Goal: Task Accomplishment & Management: Use online tool/utility

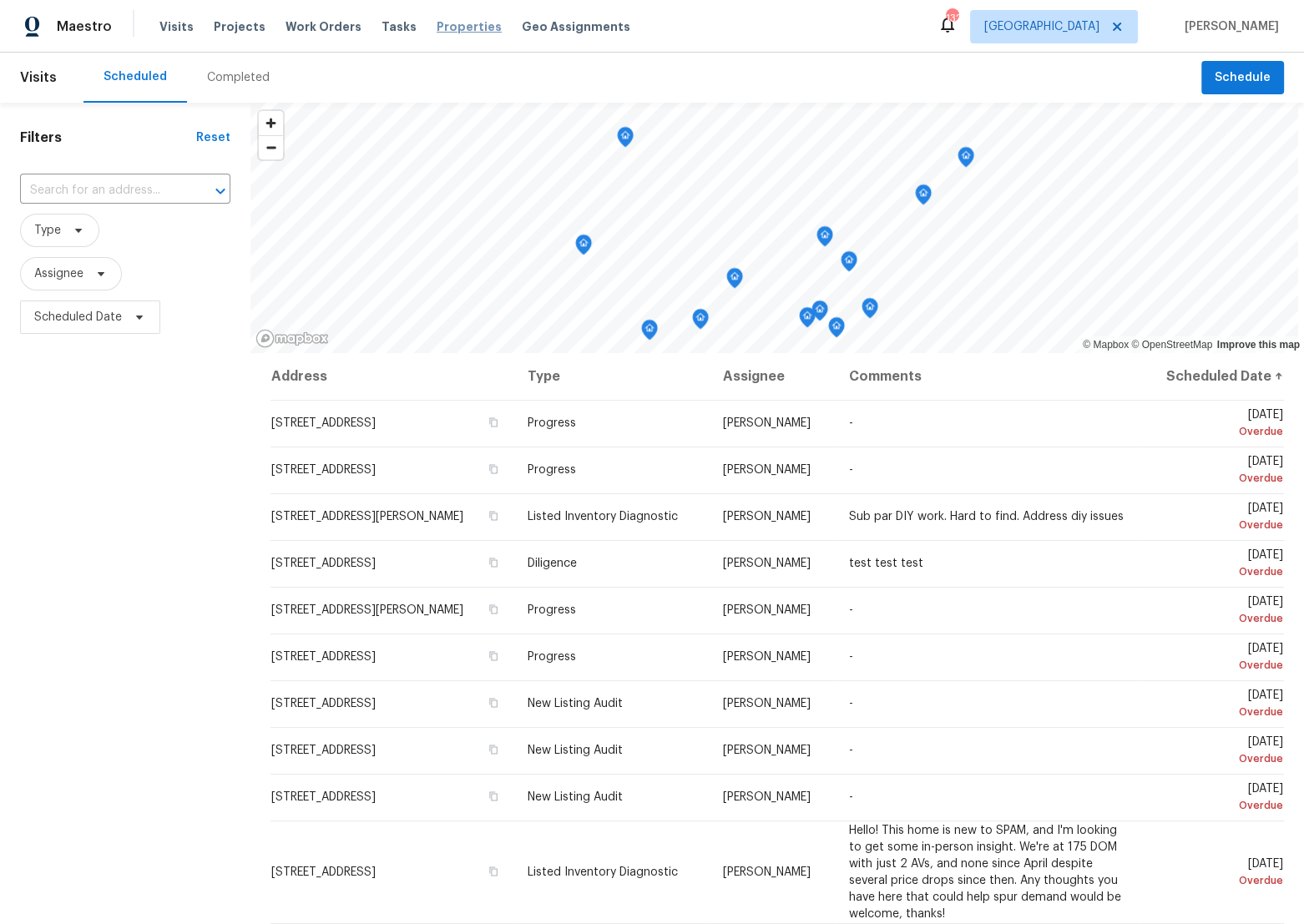
click at [437, 32] on span "Properties" at bounding box center [470, 26] width 65 height 16
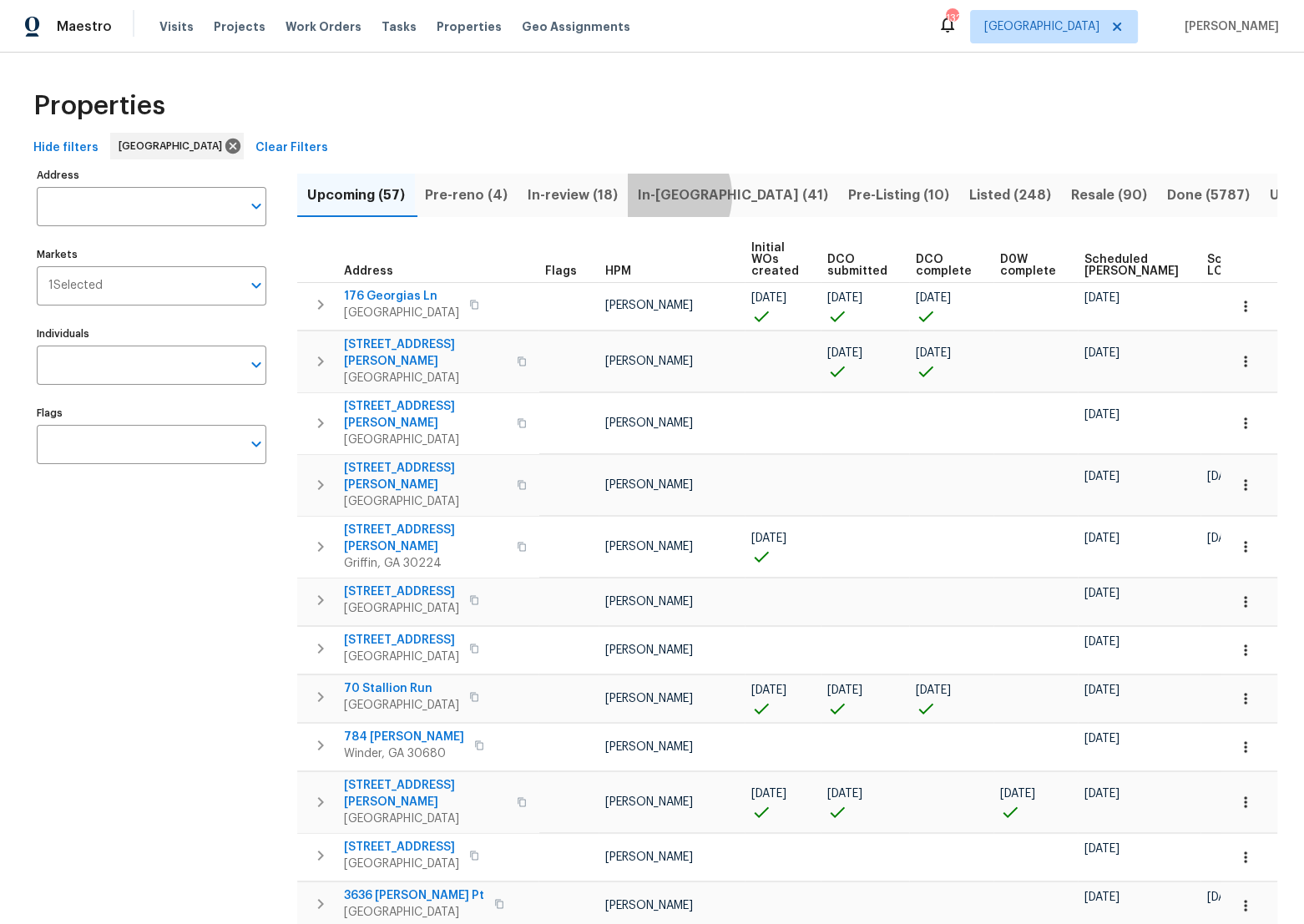
click at [663, 195] on span "In-[GEOGRAPHIC_DATA] (41)" at bounding box center [733, 194] width 190 height 23
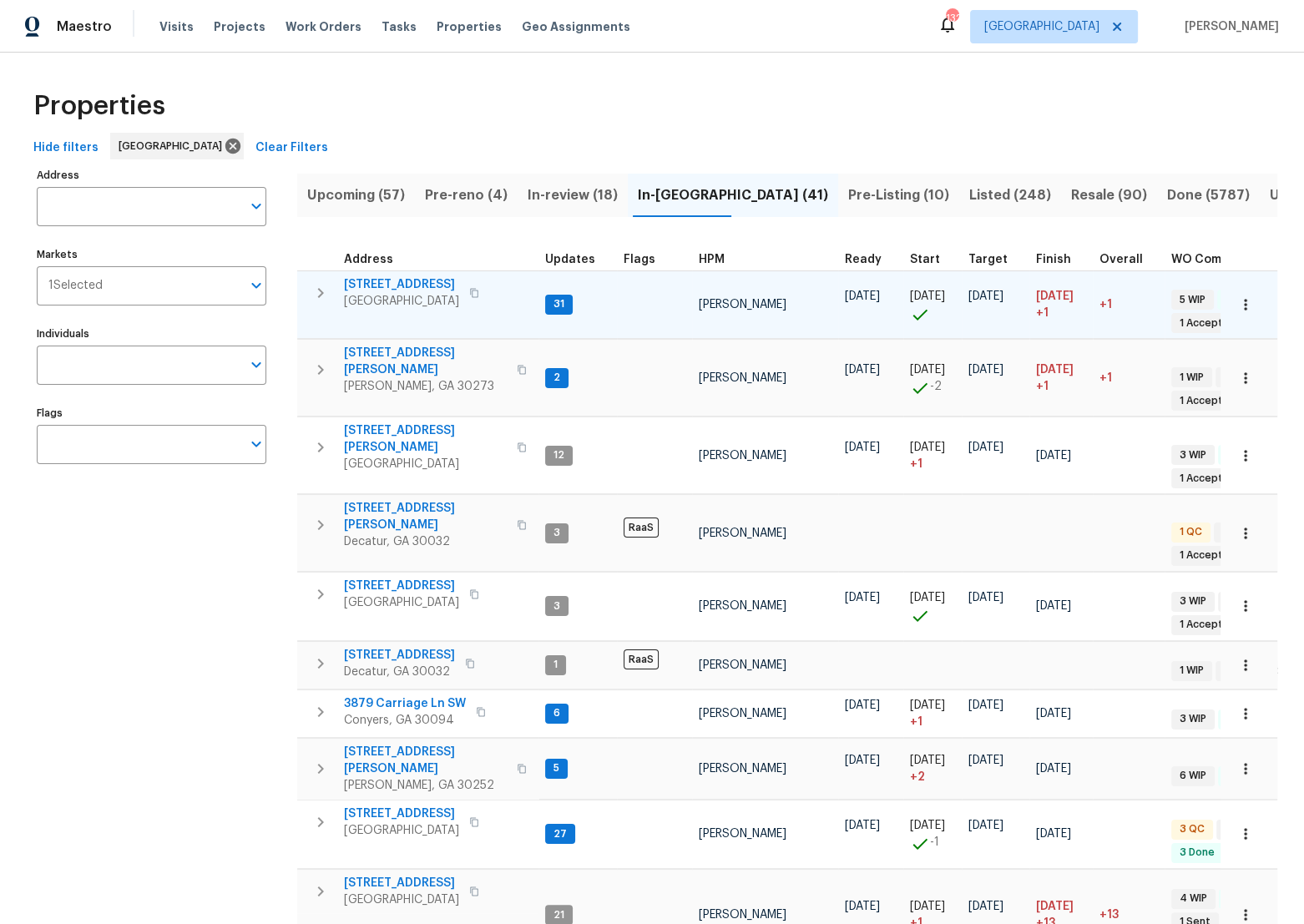
click at [384, 287] on span "[STREET_ADDRESS]" at bounding box center [402, 284] width 116 height 16
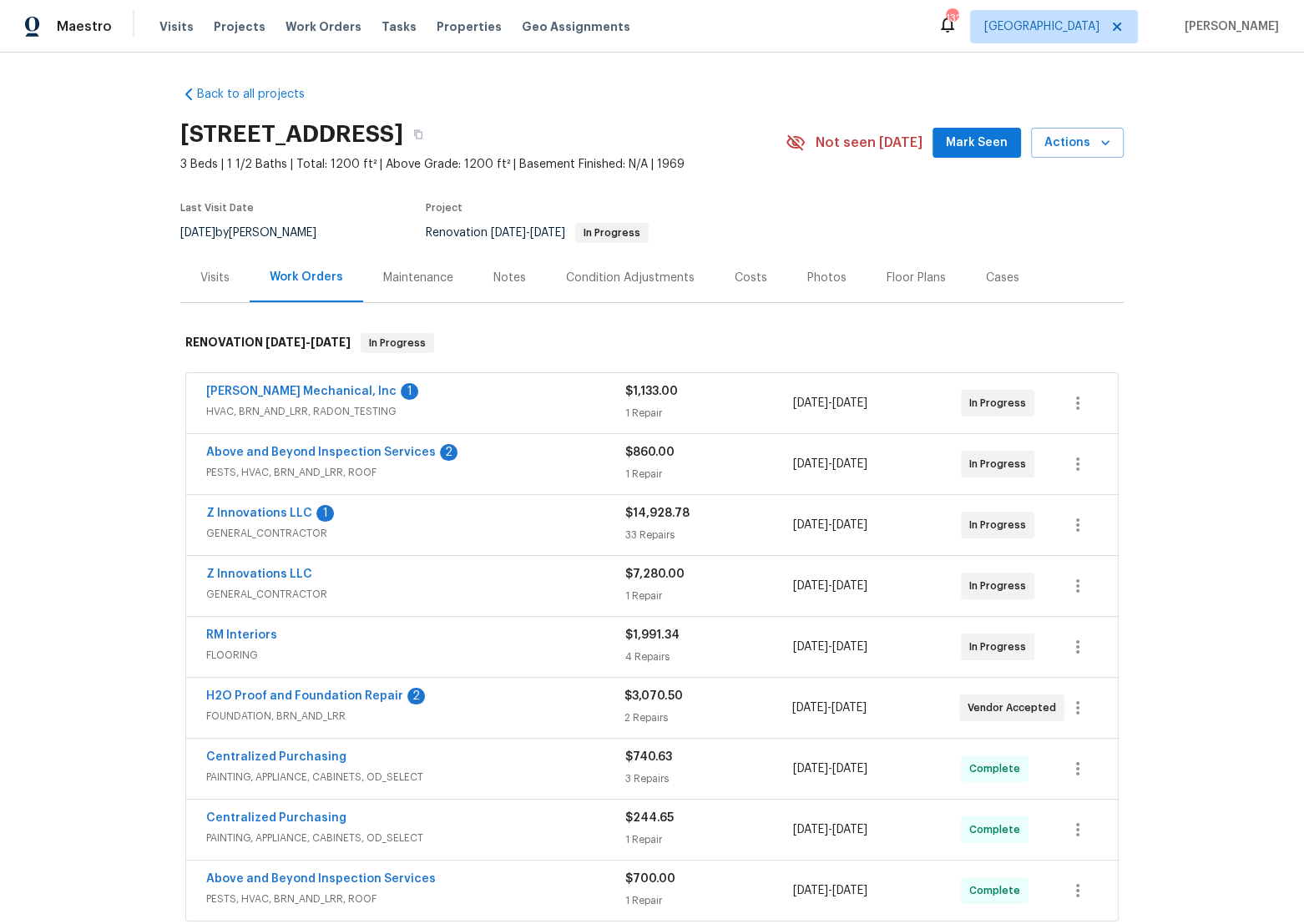
scroll to position [266, 0]
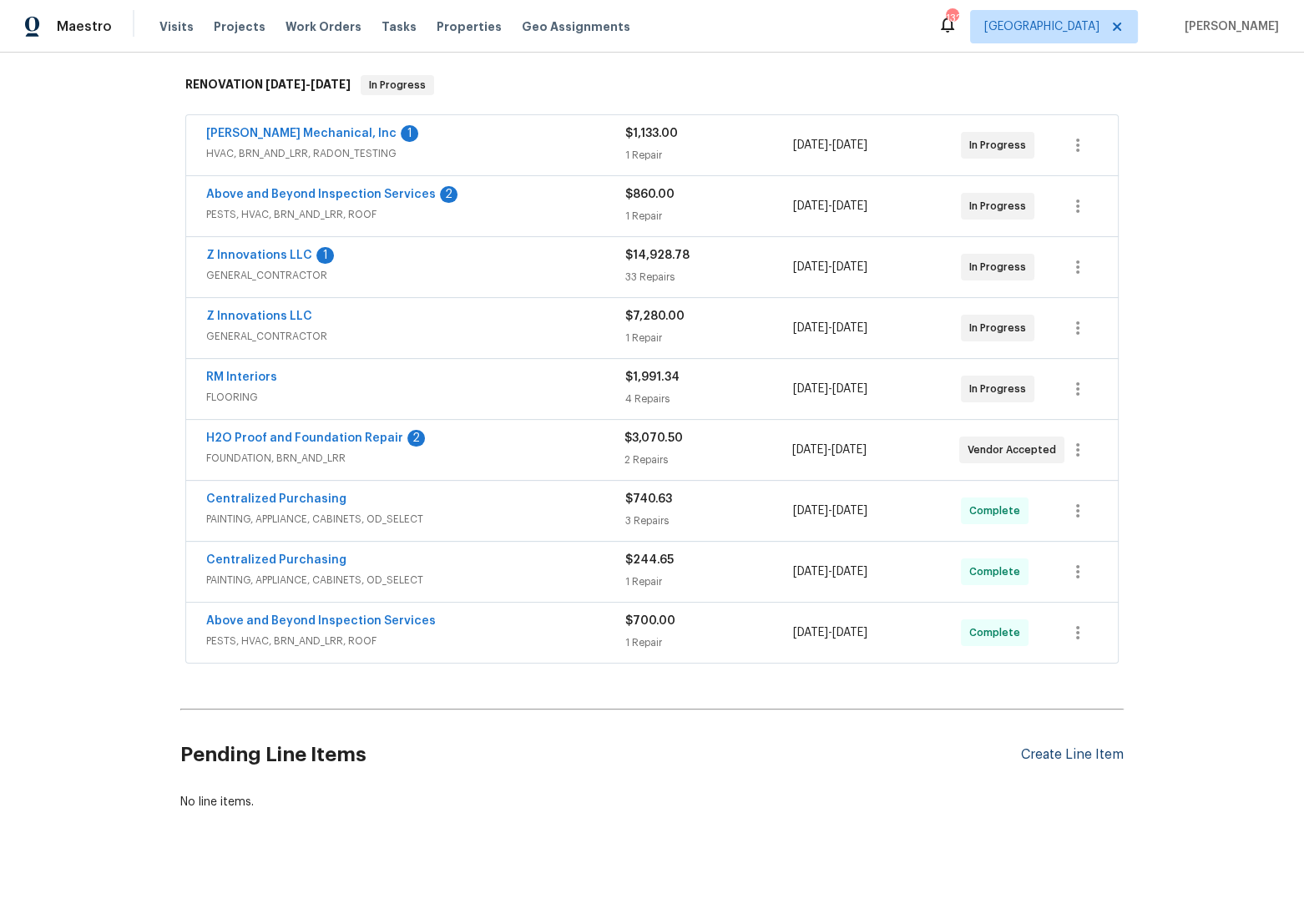
click at [1033, 747] on div "Create Line Item" at bounding box center [1073, 754] width 103 height 16
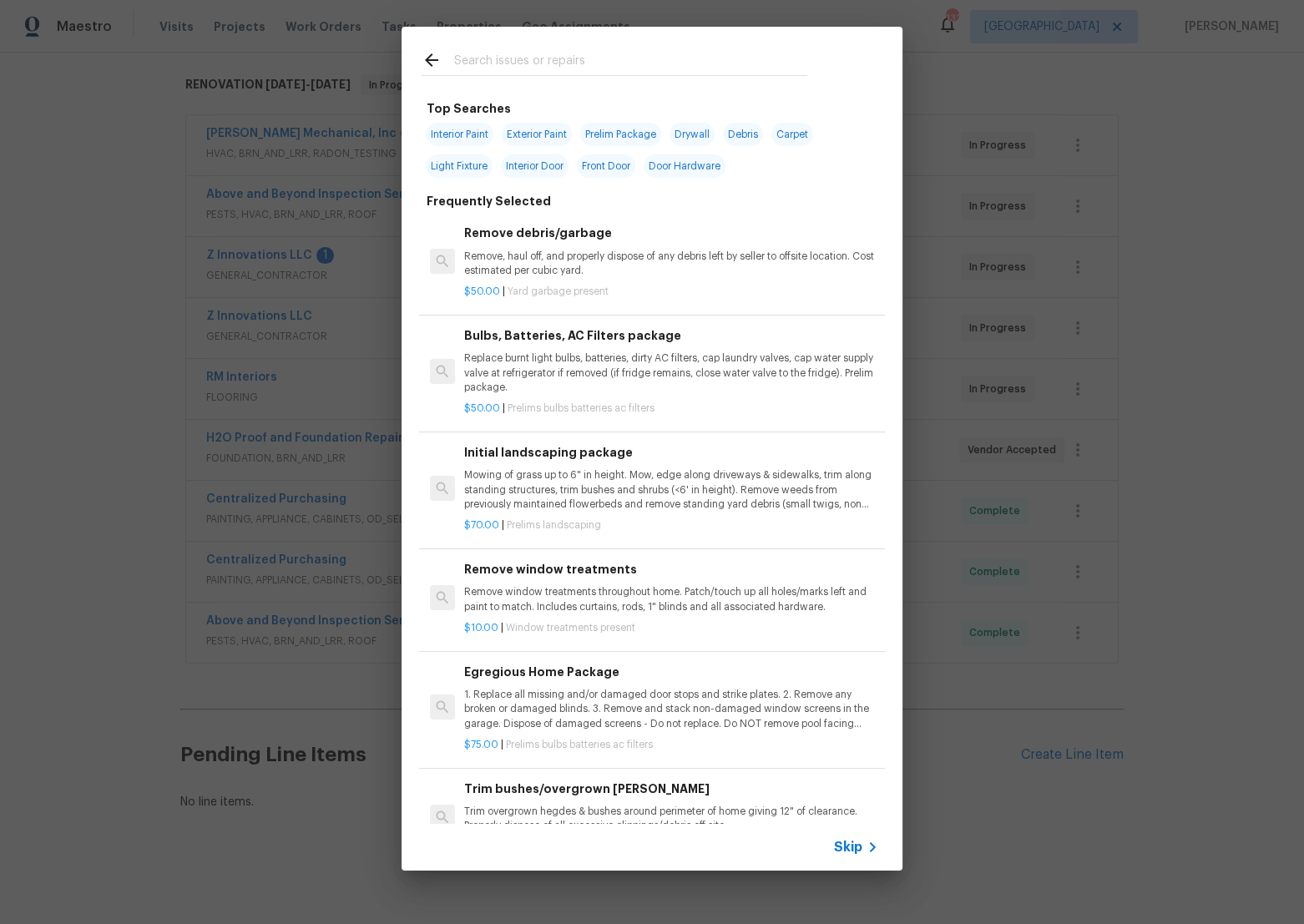
click at [518, 67] on input "text" at bounding box center [630, 62] width 354 height 25
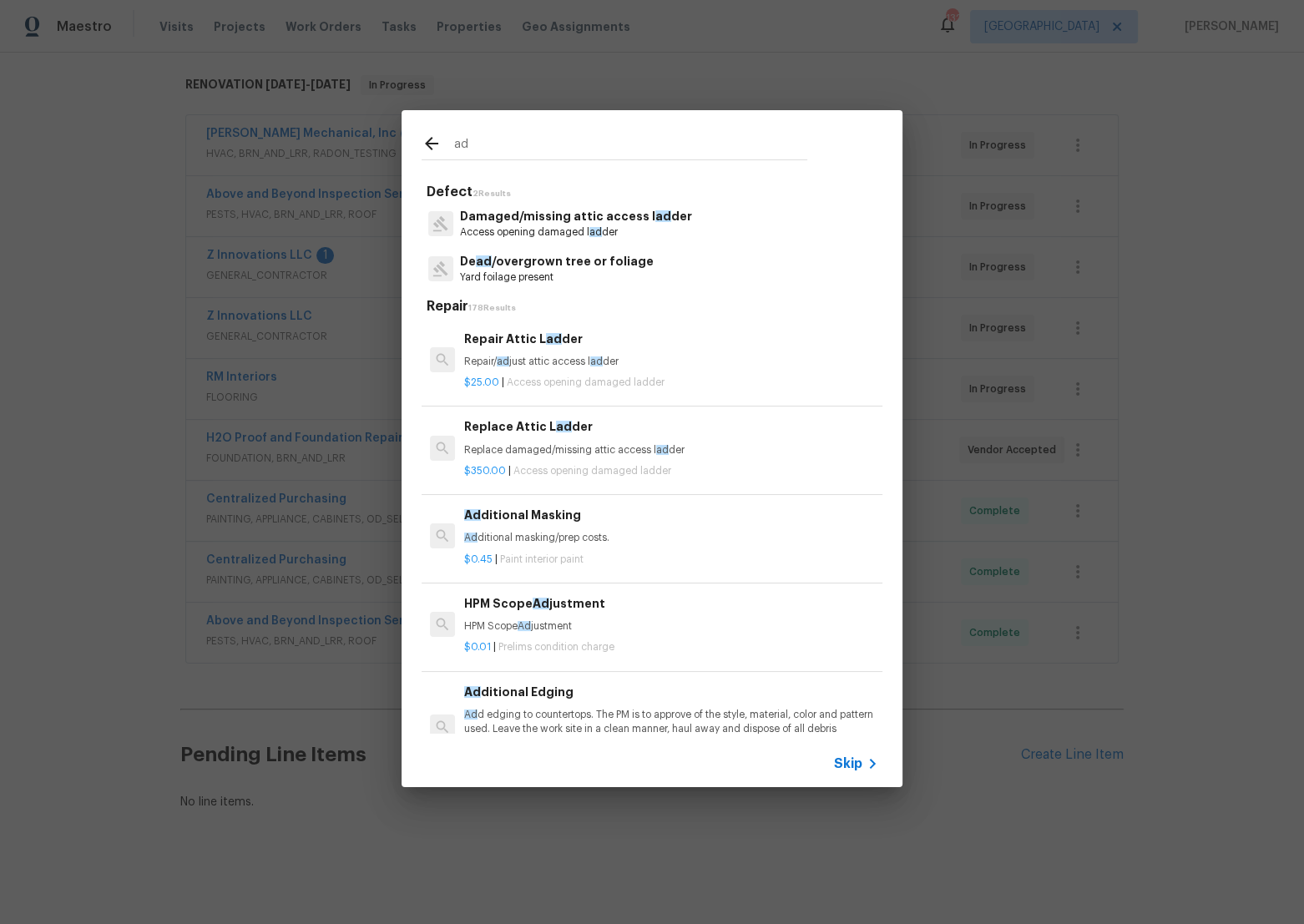
type input "a"
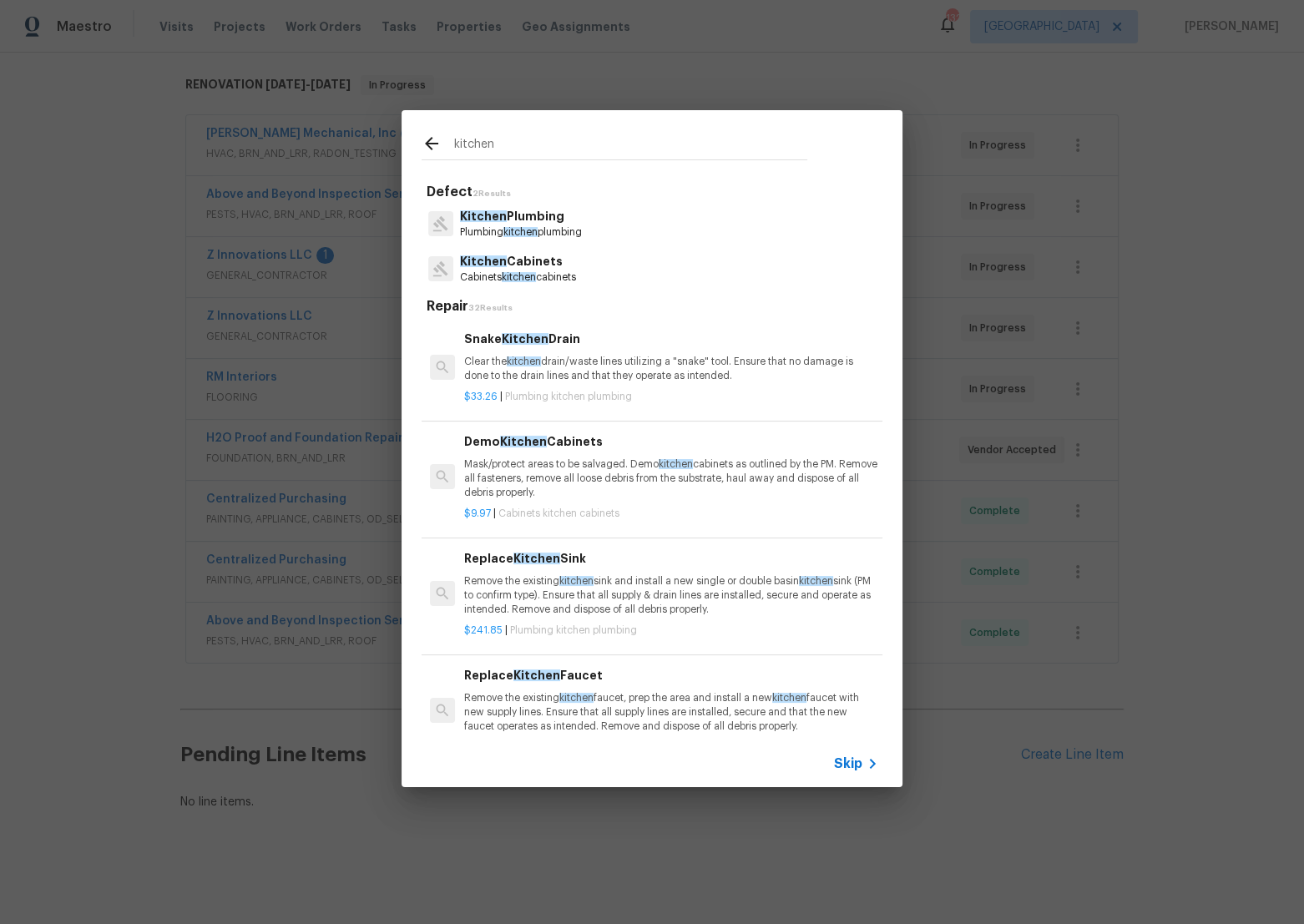
type input "kitchen"
click at [576, 267] on p "Kitchen Cabinets" at bounding box center [517, 261] width 116 height 17
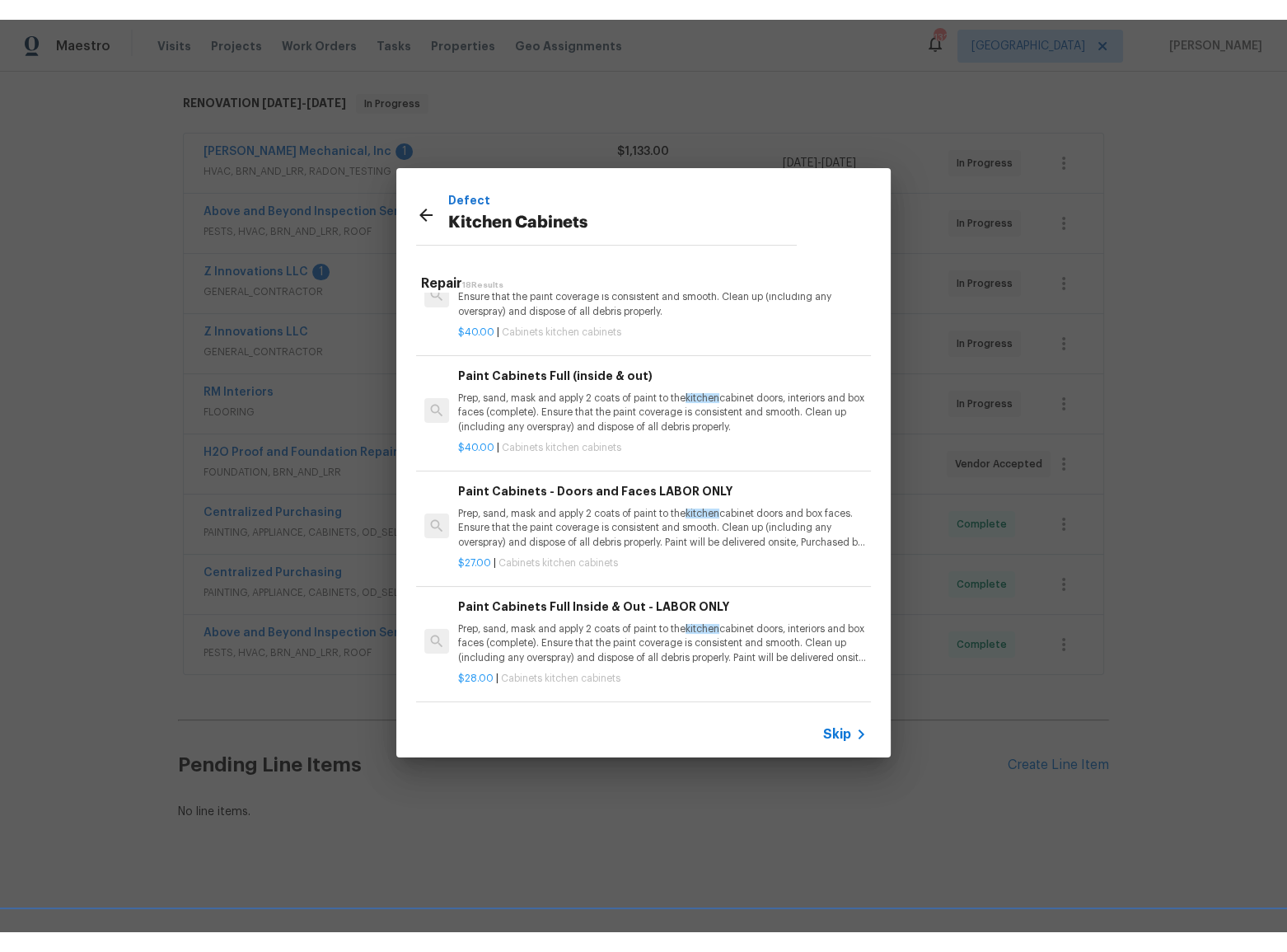
scroll to position [375, 0]
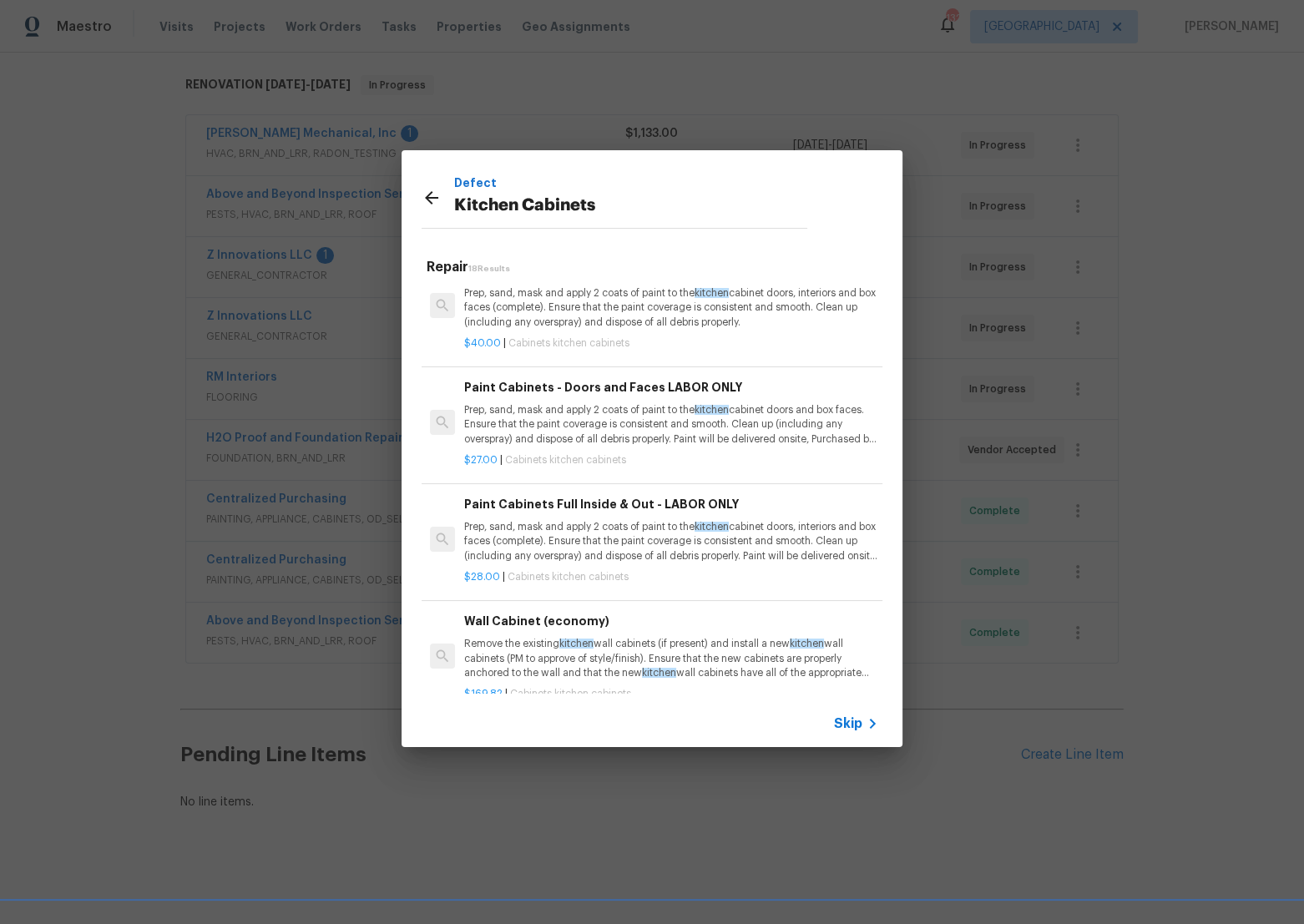
click at [647, 396] on div "Paint Cabinets - Doors and Faces LABOR ONLY Prep, sand, mask and apply 2 coats …" at bounding box center [671, 413] width 414 height 69
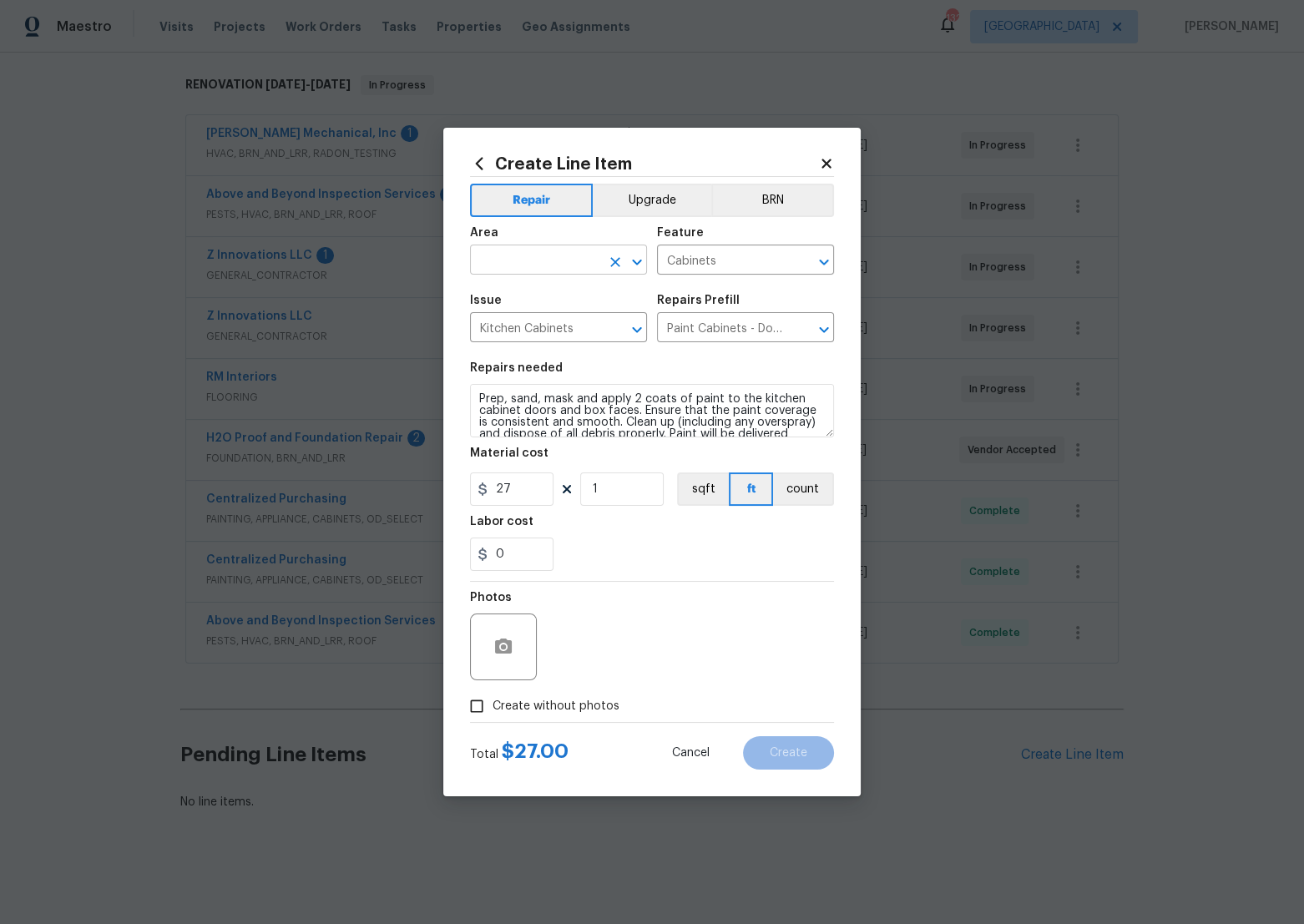
click at [600, 263] on input "text" at bounding box center [535, 261] width 130 height 26
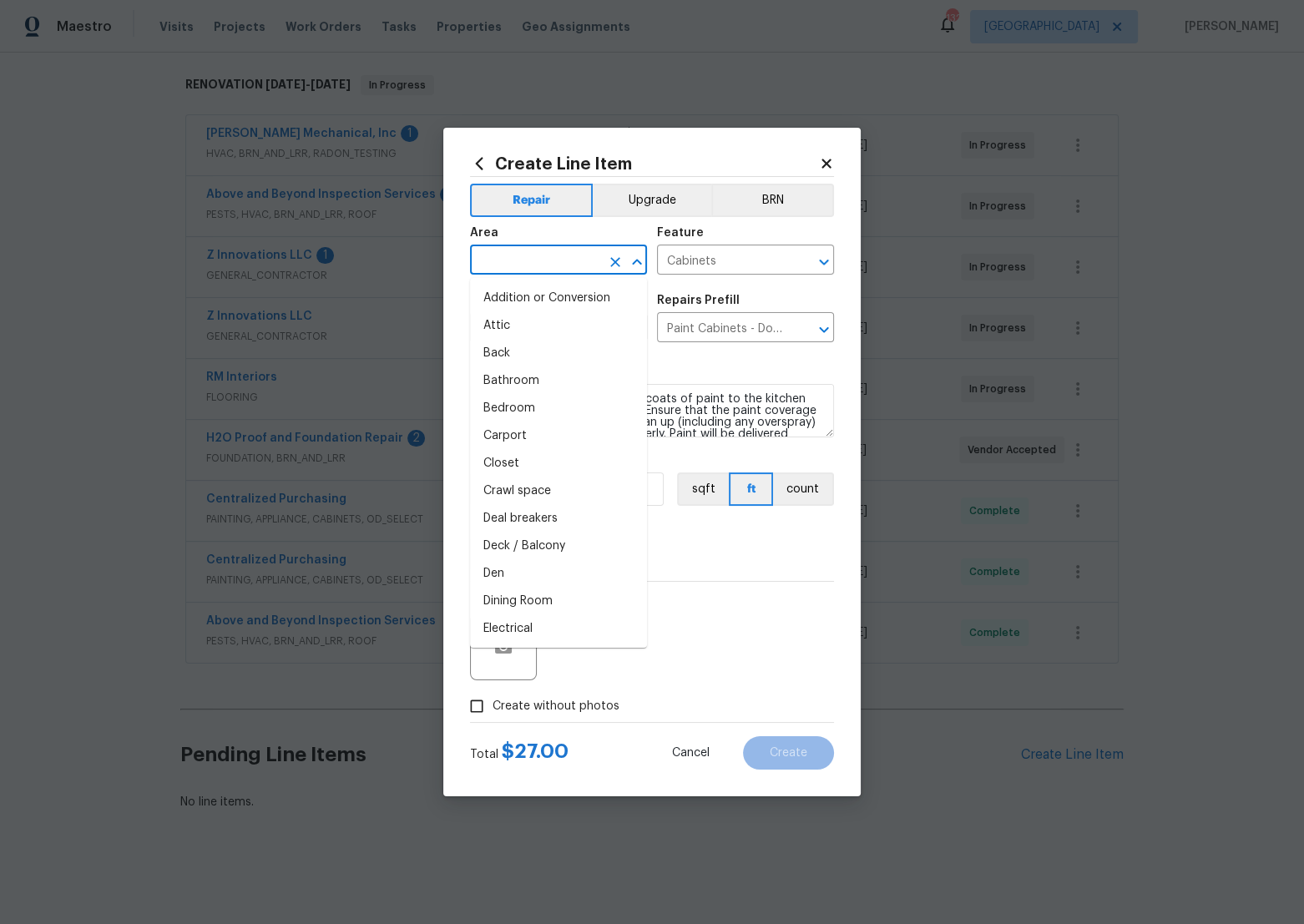
click at [606, 220] on span "Area ​" at bounding box center [559, 250] width 177 height 68
click at [571, 259] on input "text" at bounding box center [535, 261] width 130 height 26
click at [569, 235] on div "Area" at bounding box center [559, 237] width 177 height 21
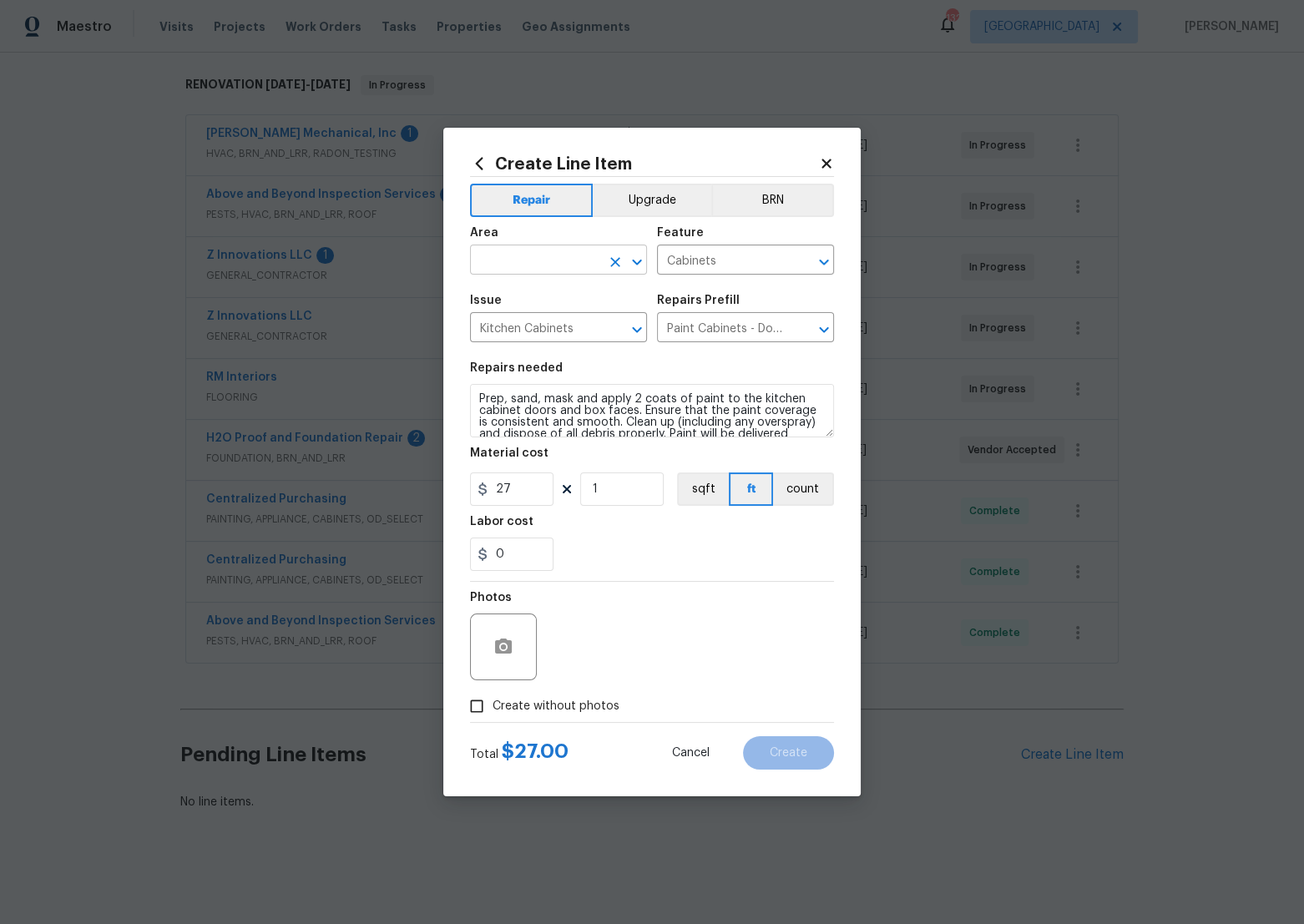
click at [543, 254] on input "text" at bounding box center [535, 261] width 130 height 26
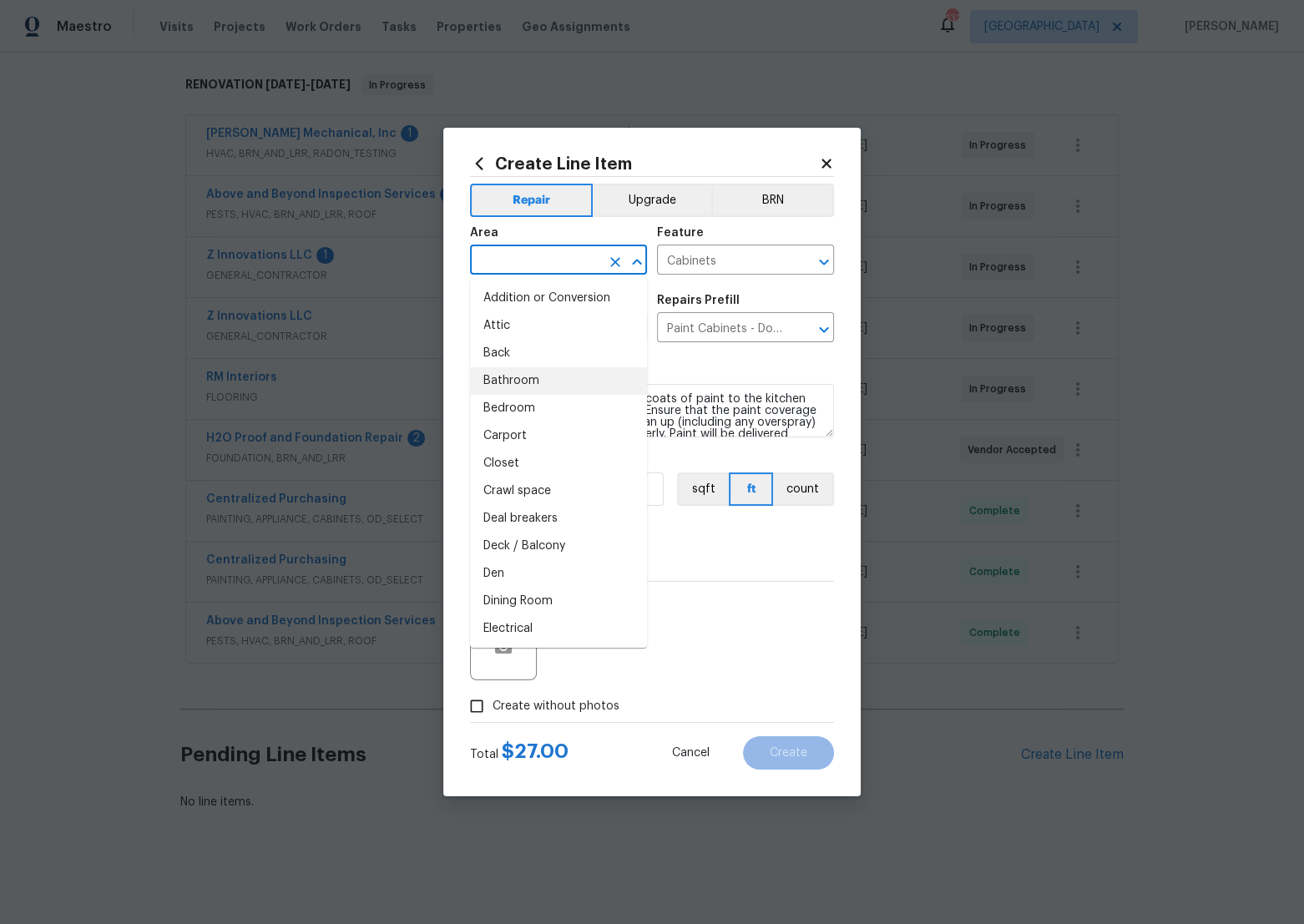
click at [519, 367] on li "Bathroom" at bounding box center [559, 381] width 177 height 27
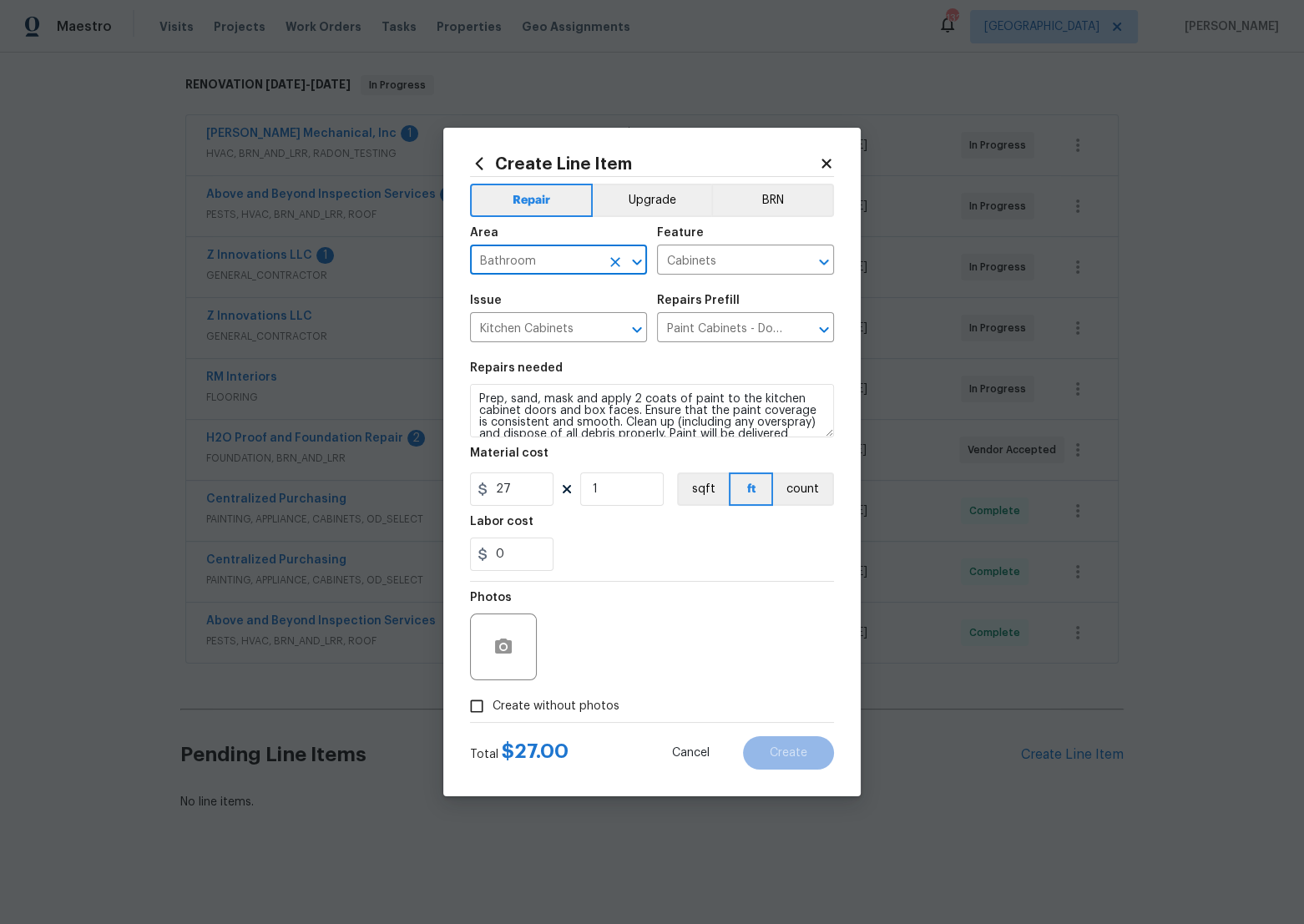
click at [592, 267] on input "Bathroom" at bounding box center [535, 261] width 130 height 26
drag, startPoint x: 485, startPoint y: 268, endPoint x: 465, endPoint y: 269, distance: 20.0
click at [465, 269] on div "Create Line Item Repair Upgrade BRN Area Bathroom ​ Feature Cabinets ​ Issue Ki…" at bounding box center [652, 462] width 417 height 669
click at [510, 333] on li "Interior Overall" at bounding box center [559, 326] width 177 height 27
type input "Interior Overall"
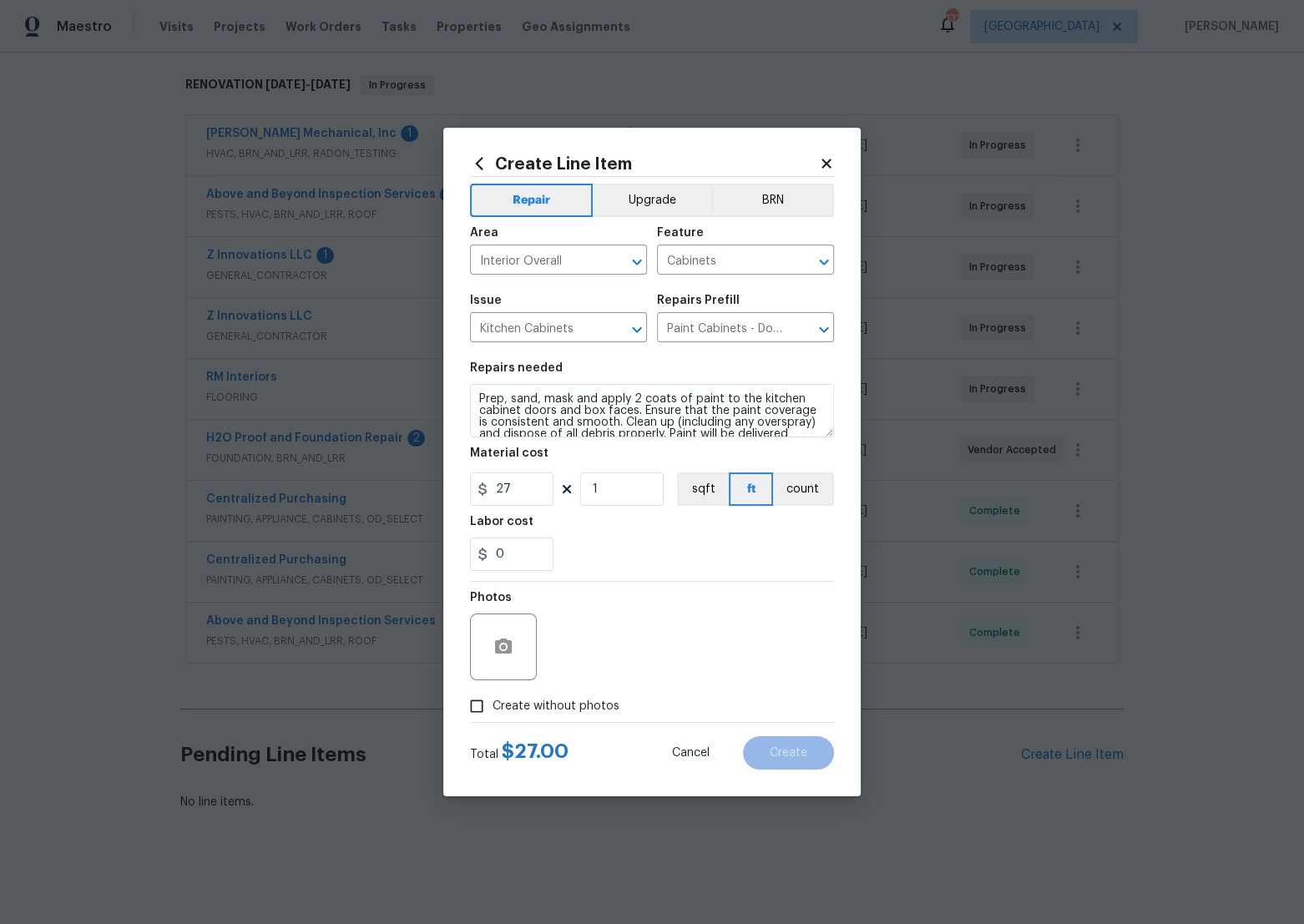
click at [583, 371] on div "Repairs needed" at bounding box center [652, 373] width 364 height 21
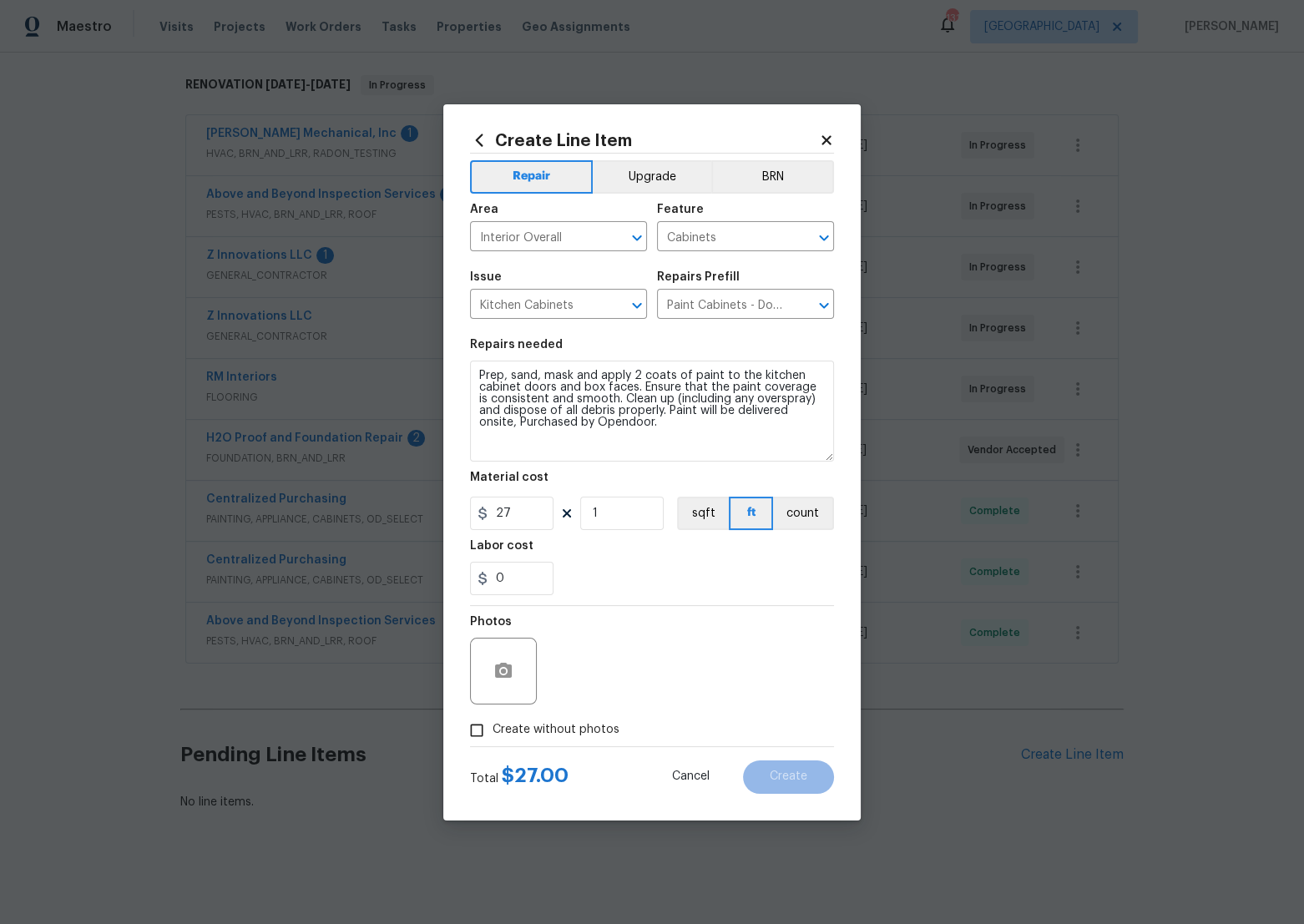
drag, startPoint x: 828, startPoint y: 435, endPoint x: 834, endPoint y: 484, distance: 49.4
click at [834, 484] on div "Create Line Item Repair Upgrade BRN Area Interior Overall ​ Feature Cabinets ​ …" at bounding box center [652, 462] width 417 height 716
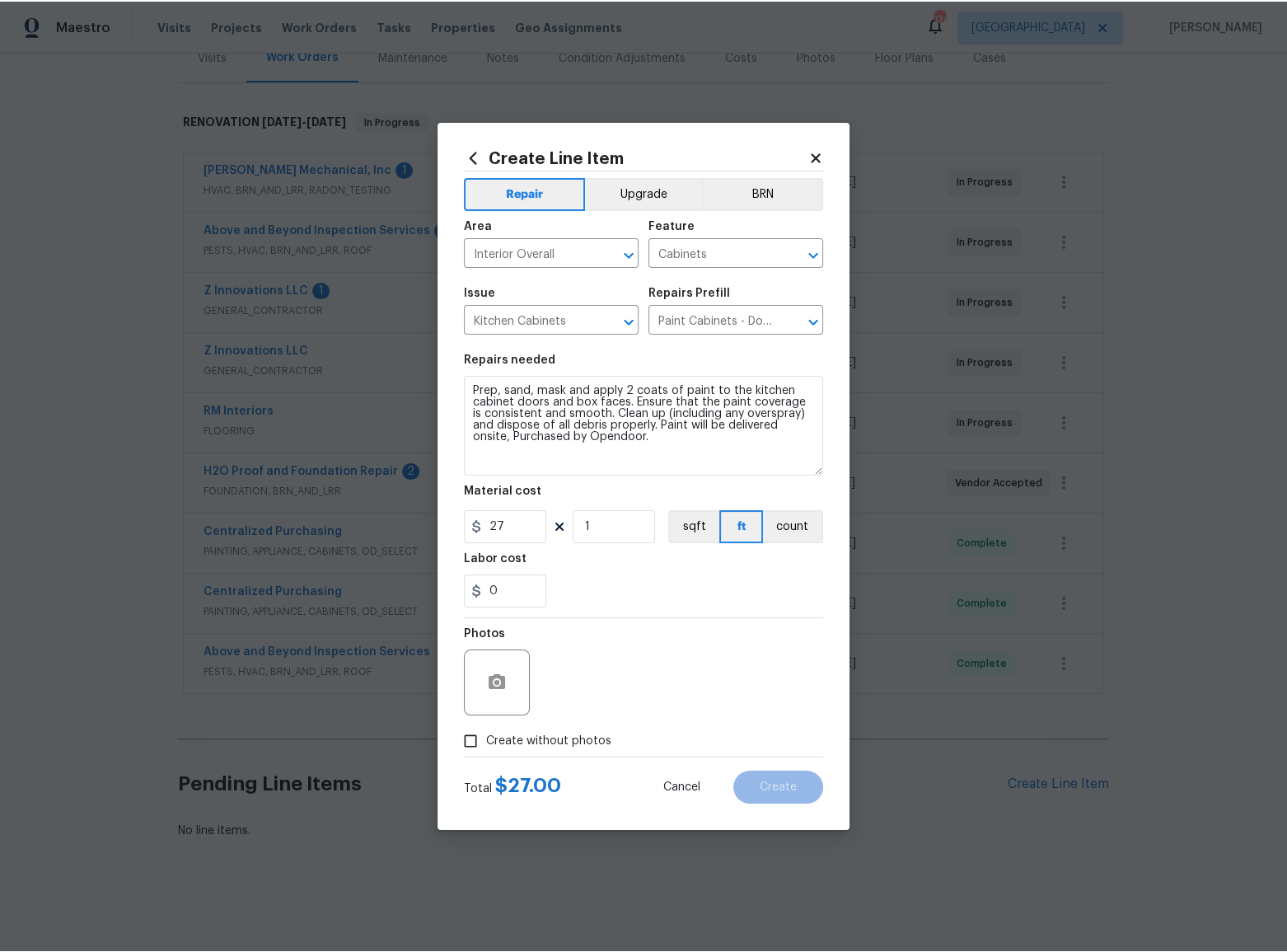
scroll to position [223, 0]
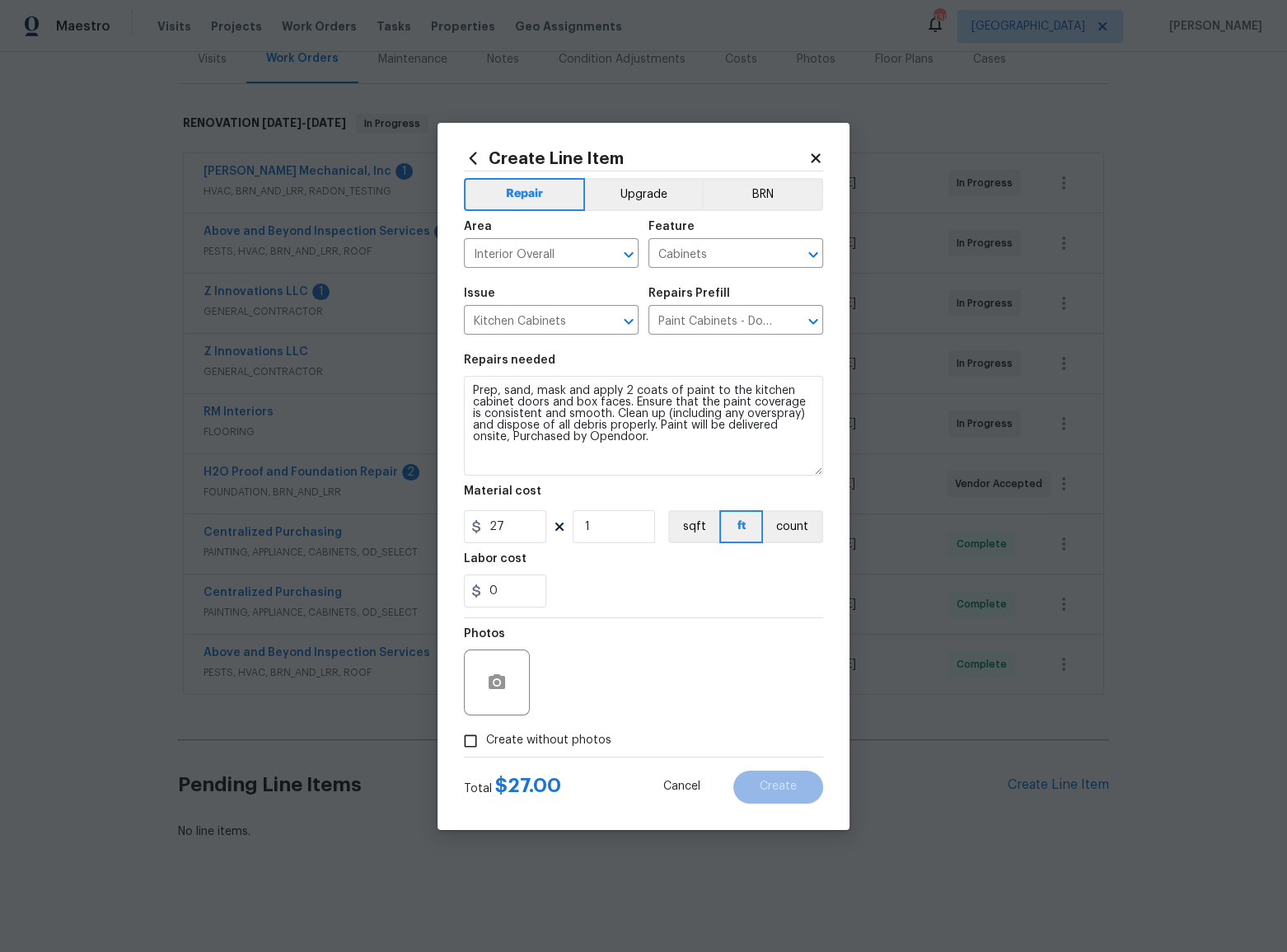
click at [818, 155] on icon at bounding box center [815, 157] width 9 height 9
